Goal: Find specific page/section: Find specific page/section

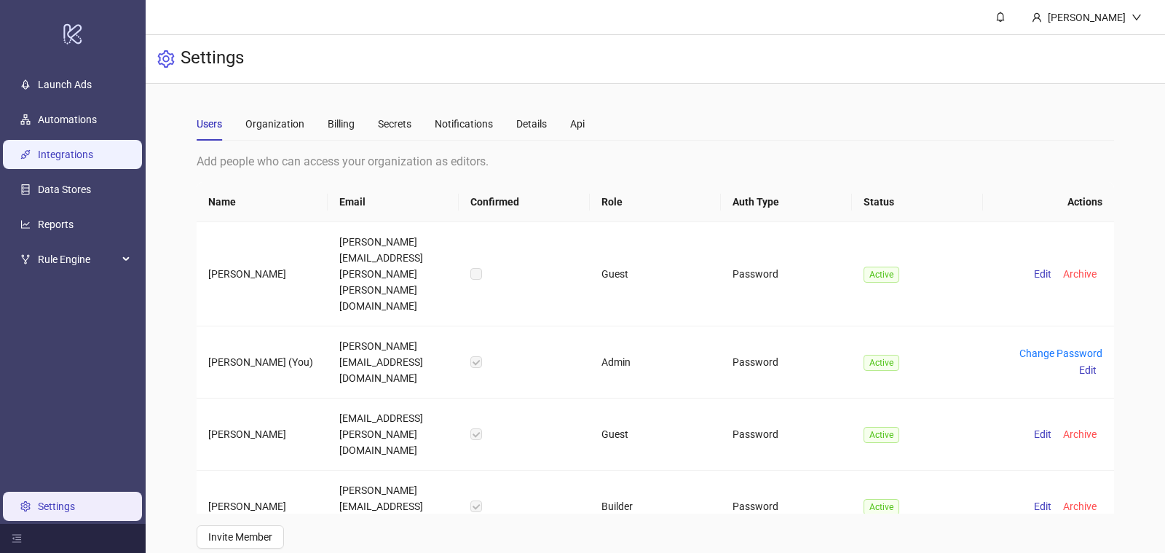
click at [60, 149] on link "Integrations" at bounding box center [65, 155] width 55 height 12
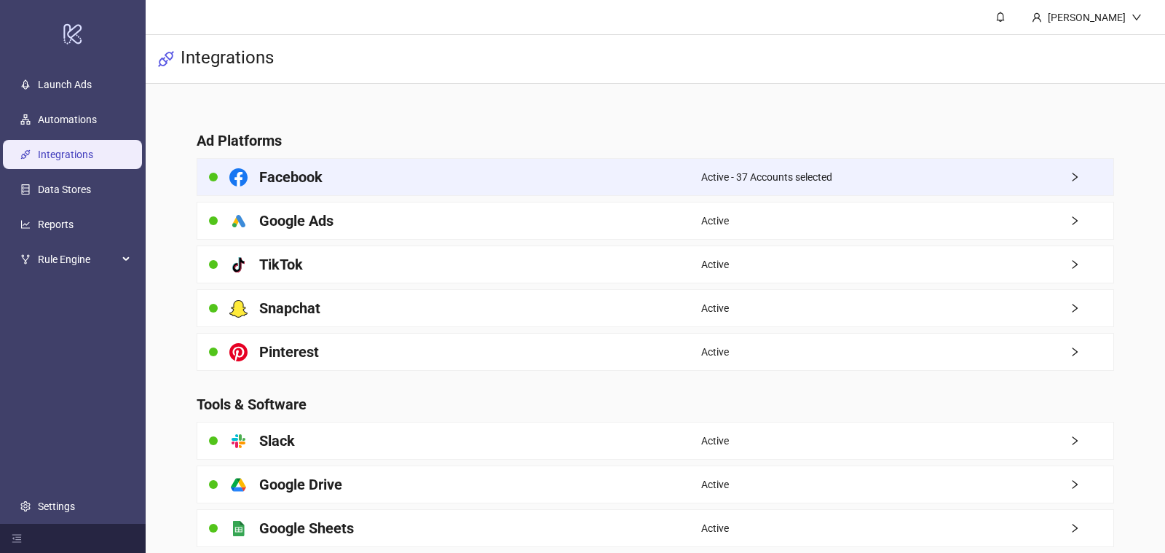
click at [855, 172] on div "Active - 37 Accounts selected" at bounding box center [907, 177] width 412 height 36
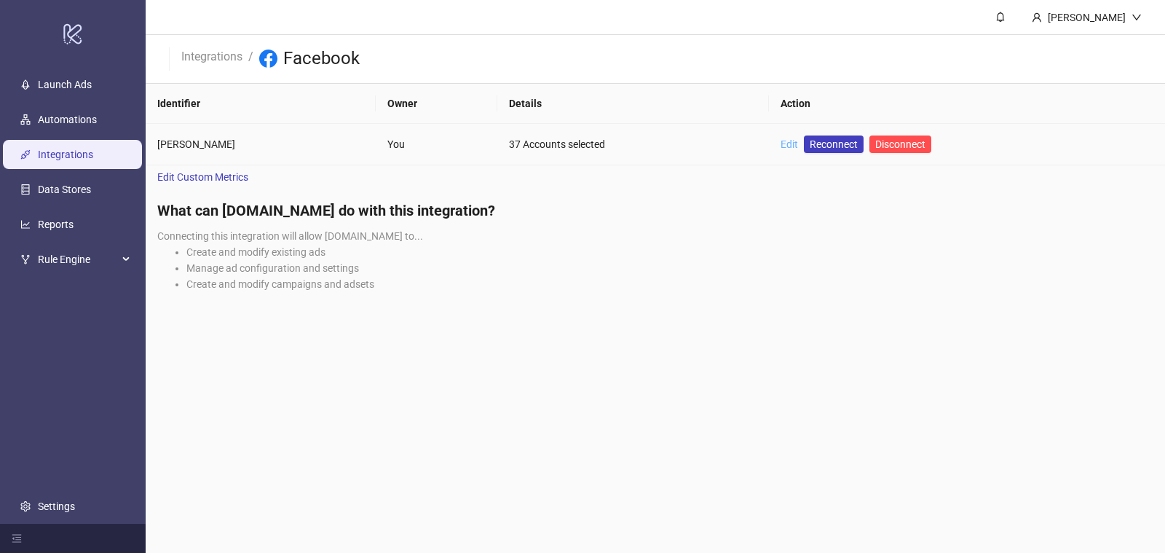
click at [795, 141] on link "Edit" at bounding box center [789, 144] width 17 height 12
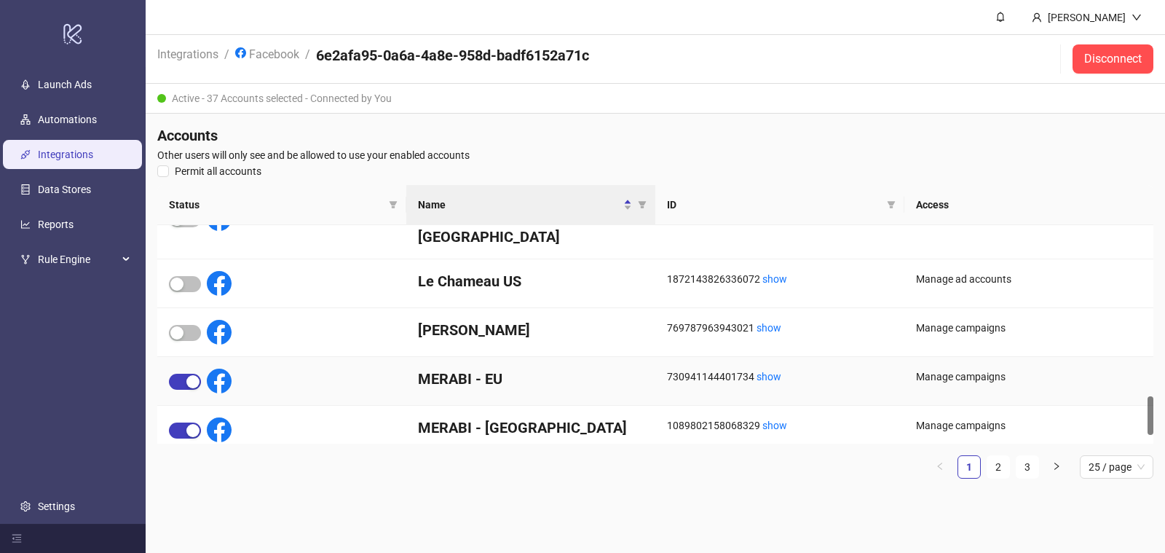
scroll to position [1001, 0]
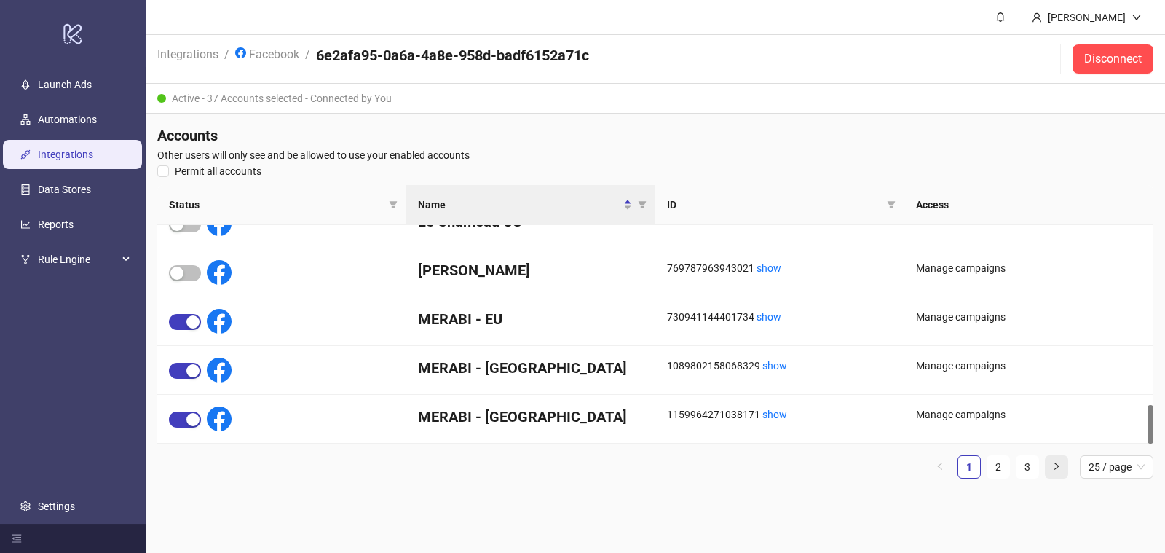
click at [1063, 465] on button "button" at bounding box center [1056, 466] width 23 height 23
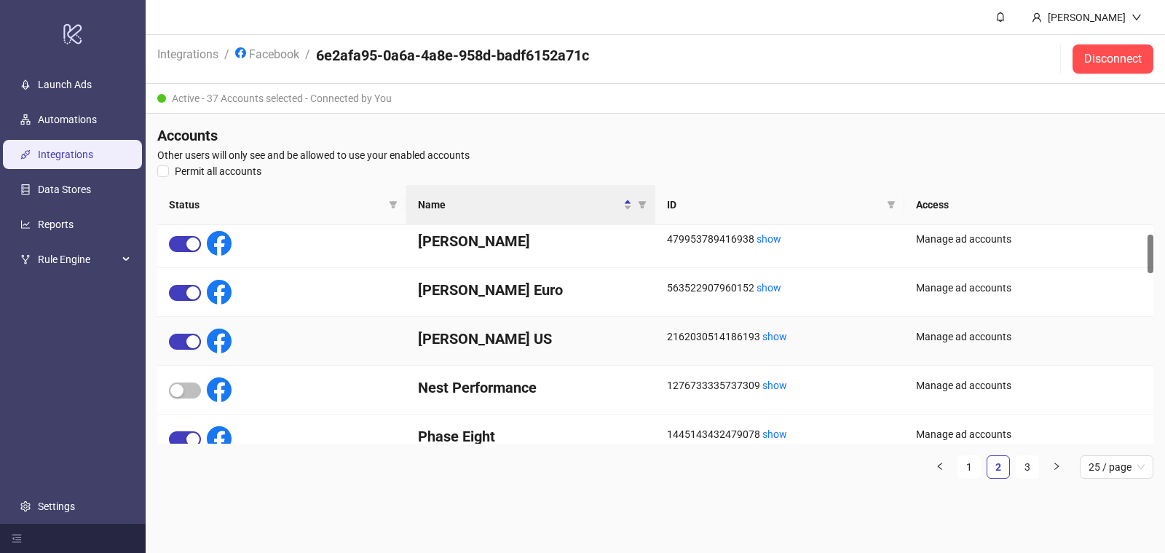
scroll to position [57, 0]
